Goal: Obtain resource: Download file/media

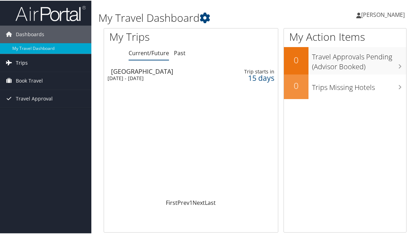
click at [21, 62] on span "Trips" at bounding box center [22, 62] width 12 height 18
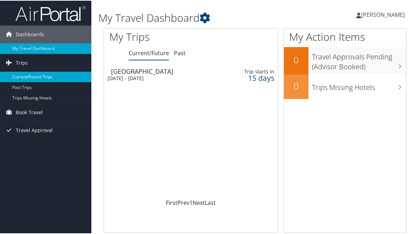
click at [30, 77] on link "Current/Future Trips" at bounding box center [45, 76] width 91 height 11
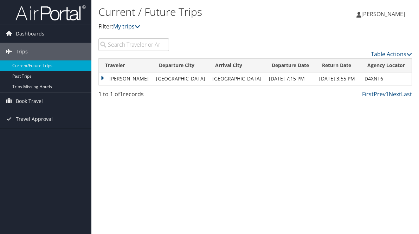
click at [316, 78] on td "[DATE] 3:55 PM" at bounding box center [339, 78] width 46 height 13
click at [104, 78] on td "[PERSON_NAME]" at bounding box center [126, 78] width 54 height 13
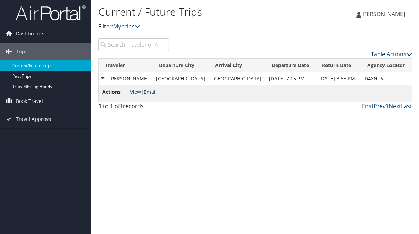
click at [139, 90] on link "View" at bounding box center [135, 92] width 11 height 7
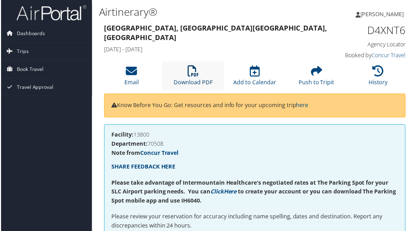
click at [193, 80] on link "Download PDF" at bounding box center [193, 78] width 39 height 17
